Goal: Communication & Community: Answer question/provide support

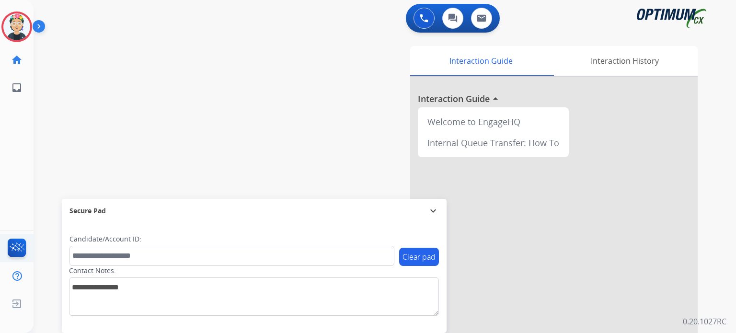
drag, startPoint x: 247, startPoint y: 1, endPoint x: 6, endPoint y: 246, distance: 343.4
click at [6, 246] on ul "FocalPoints" at bounding box center [17, 248] width 34 height 28
click at [15, 252] on img at bounding box center [17, 250] width 23 height 22
click at [426, 14] on img at bounding box center [424, 18] width 9 height 9
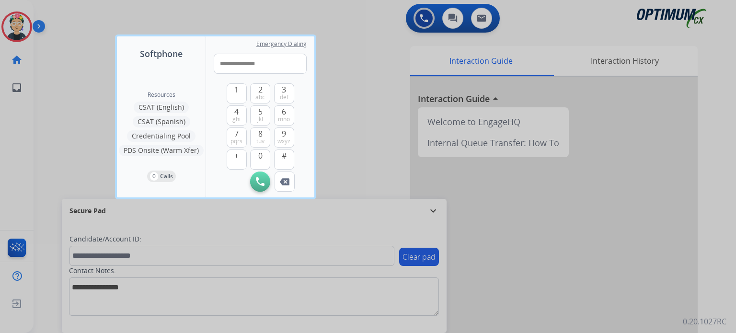
type input "**********"
click at [262, 183] on img at bounding box center [260, 181] width 9 height 9
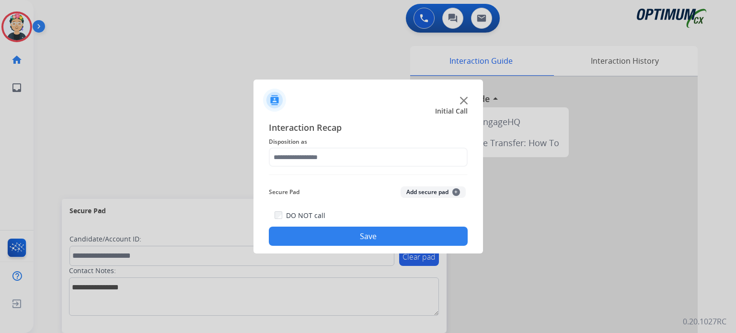
click at [462, 101] on img at bounding box center [464, 101] width 8 height 8
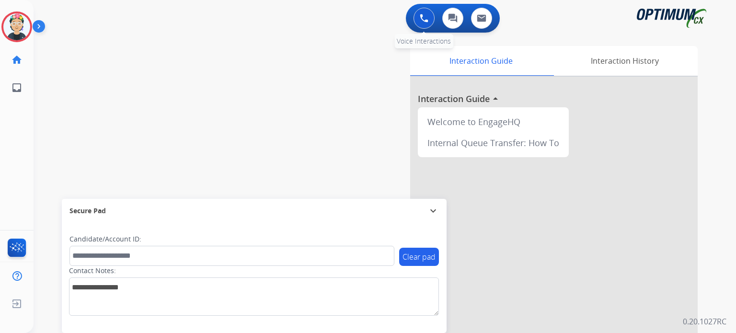
click at [420, 22] on img at bounding box center [424, 18] width 9 height 9
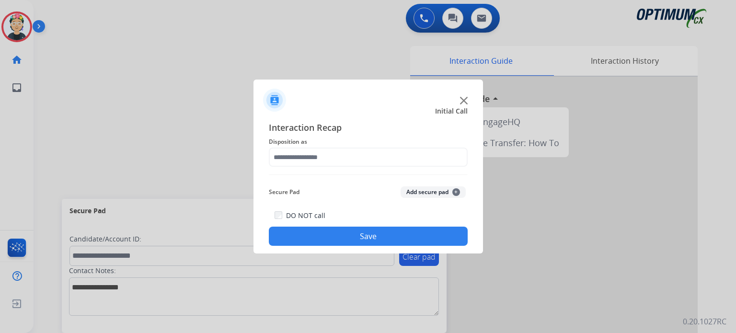
click at [466, 98] on img at bounding box center [464, 101] width 8 height 8
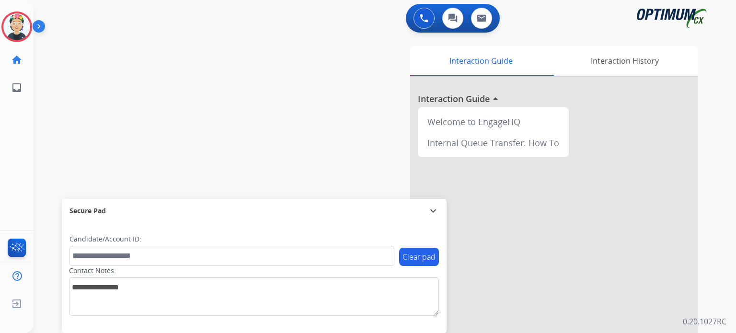
click at [465, 99] on div at bounding box center [553, 255] width 287 height 357
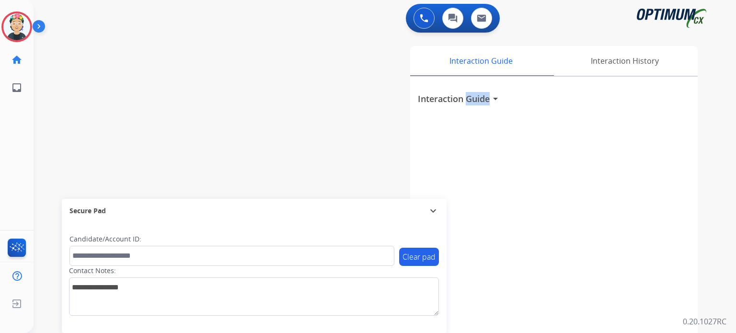
click at [465, 99] on h3 "Interaction Guide" at bounding box center [454, 98] width 72 height 13
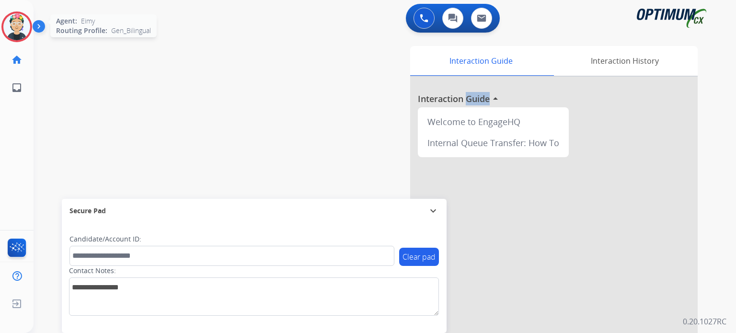
click at [21, 30] on img at bounding box center [16, 26] width 27 height 27
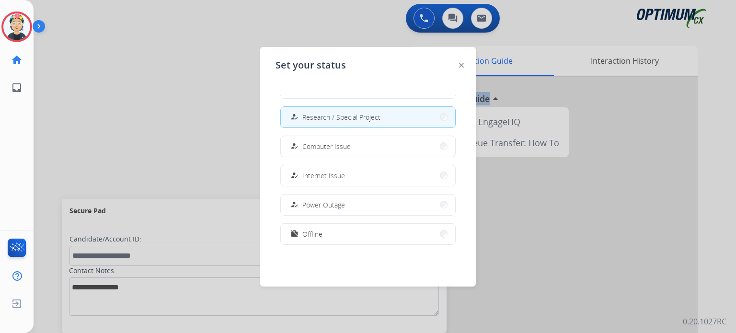
scroll to position [239, 0]
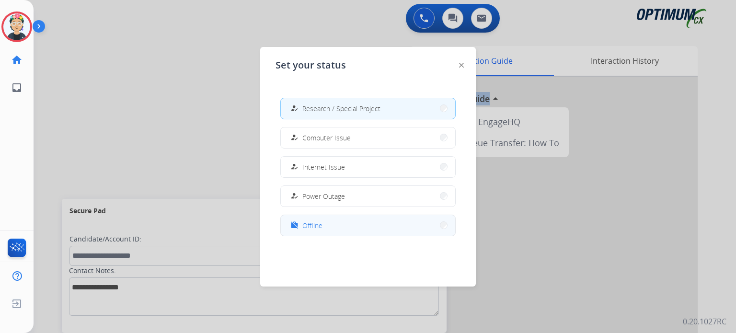
click at [348, 229] on button "work_off Offline" at bounding box center [368, 225] width 174 height 21
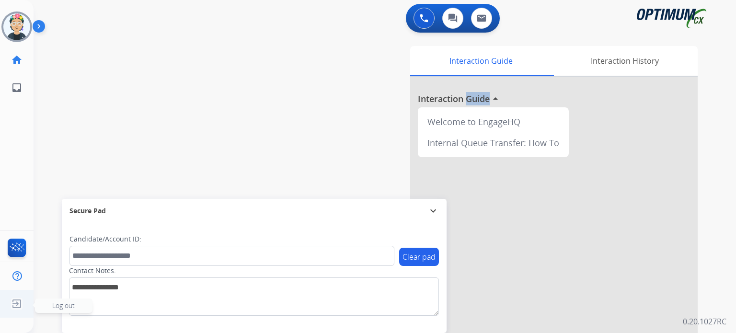
click at [12, 301] on img at bounding box center [16, 304] width 17 height 18
